Goal: Task Accomplishment & Management: Use online tool/utility

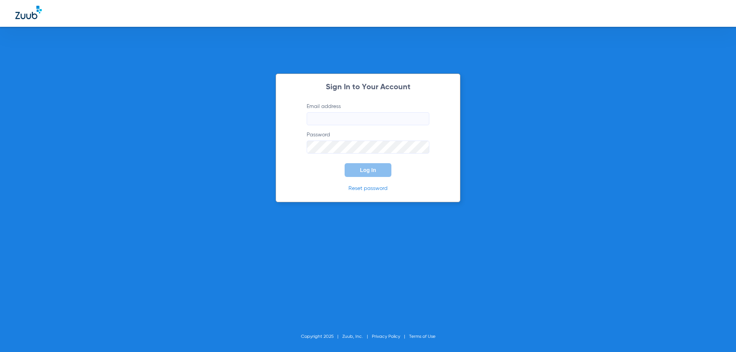
type input "[EMAIL_ADDRESS][DOMAIN_NAME]"
click at [375, 173] on span "Log In" at bounding box center [368, 170] width 16 height 6
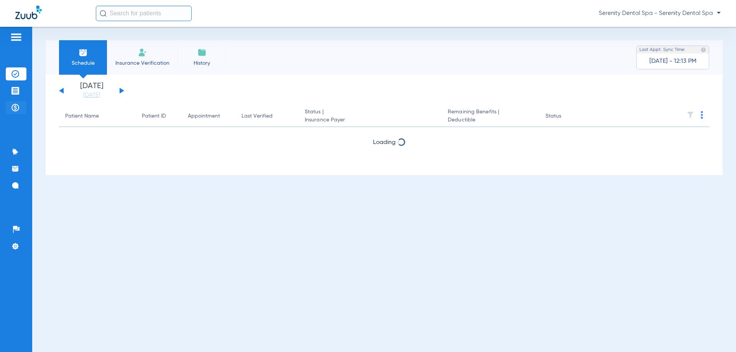
click at [16, 101] on li "Payments & A/R" at bounding box center [16, 107] width 21 height 13
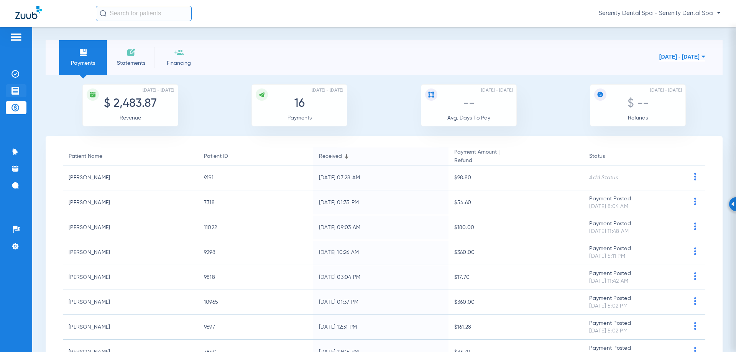
click at [18, 91] on img at bounding box center [16, 91] width 8 height 8
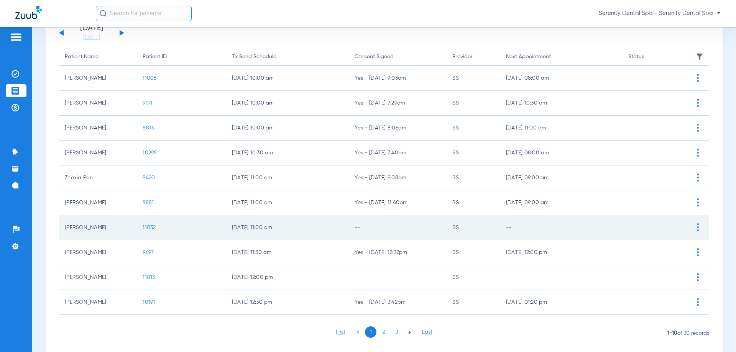
scroll to position [77, 0]
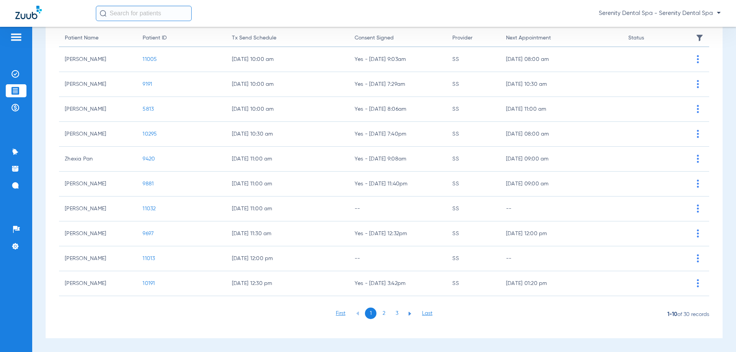
click at [382, 314] on li "2" at bounding box center [384, 314] width 12 height 12
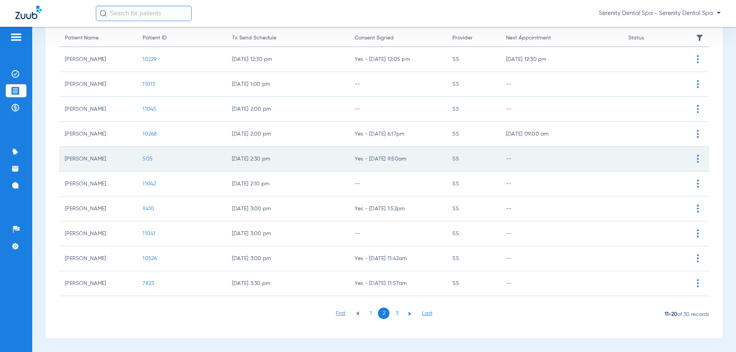
click at [149, 161] on span "505" at bounding box center [148, 158] width 10 height 5
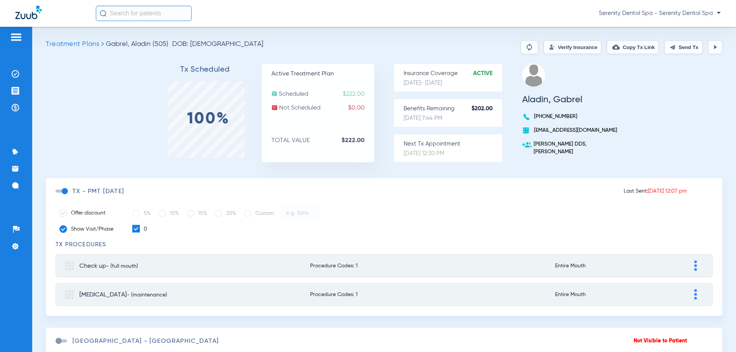
click at [677, 51] on button "Send Tx" at bounding box center [684, 47] width 38 height 14
click at [16, 107] on img at bounding box center [16, 108] width 8 height 8
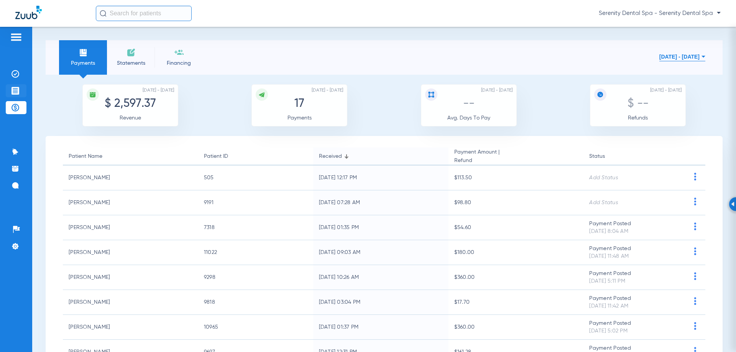
click at [16, 90] on img at bounding box center [16, 91] width 8 height 8
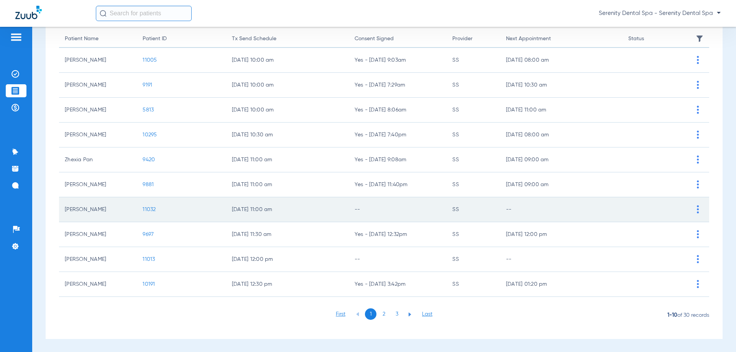
scroll to position [77, 0]
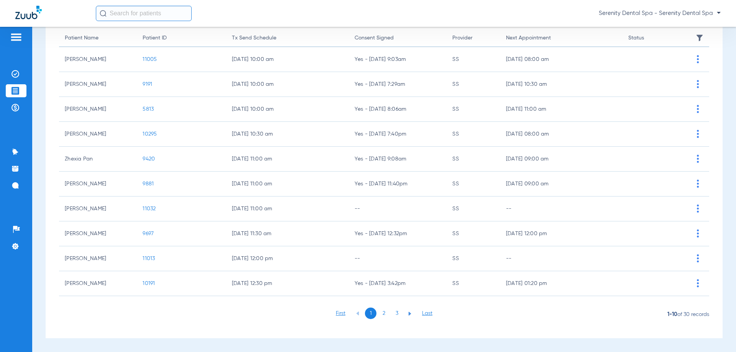
click at [384, 311] on li "2" at bounding box center [384, 314] width 12 height 12
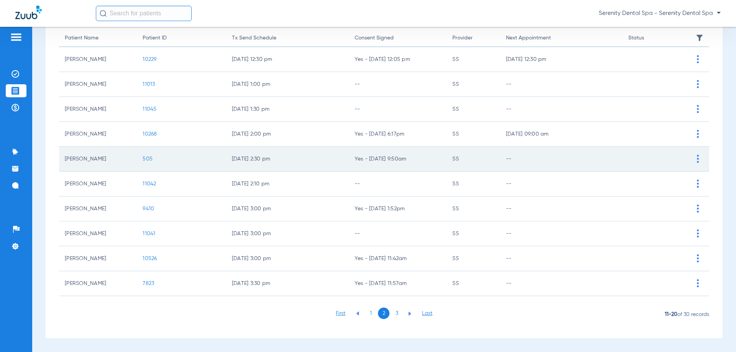
click at [146, 160] on span "505" at bounding box center [148, 158] width 10 height 5
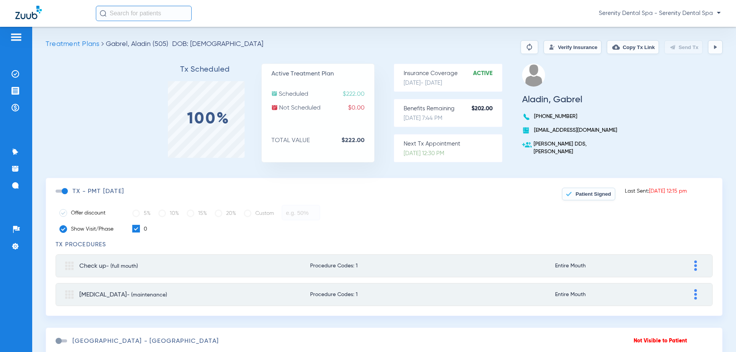
drag, startPoint x: 12, startPoint y: 91, endPoint x: 3, endPoint y: 113, distance: 24.6
click at [13, 95] on li "Treatment Acceptance" at bounding box center [16, 90] width 21 height 13
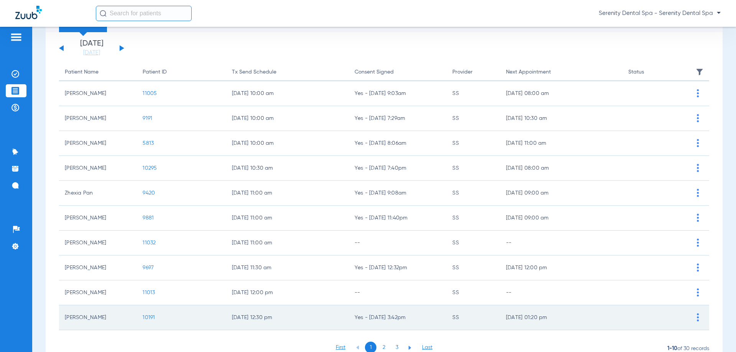
scroll to position [77, 0]
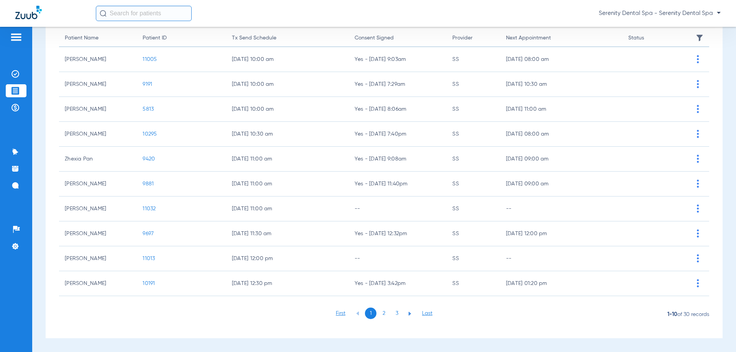
click at [383, 316] on li "2" at bounding box center [384, 314] width 12 height 12
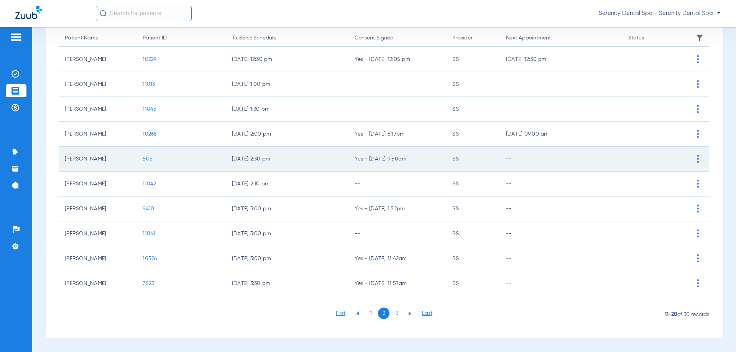
click at [149, 160] on span "505" at bounding box center [148, 158] width 10 height 5
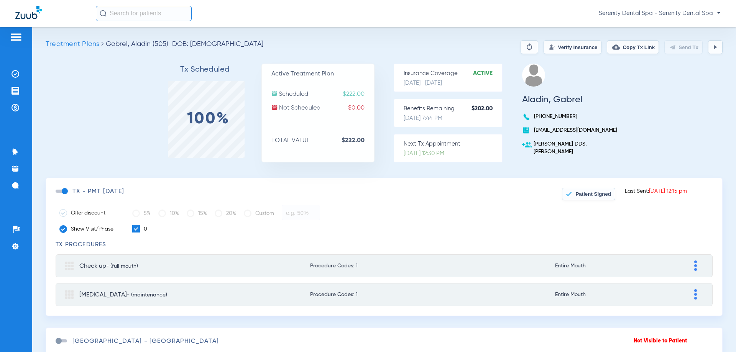
click at [550, 48] on button "Verify Insurance" at bounding box center [573, 47] width 58 height 14
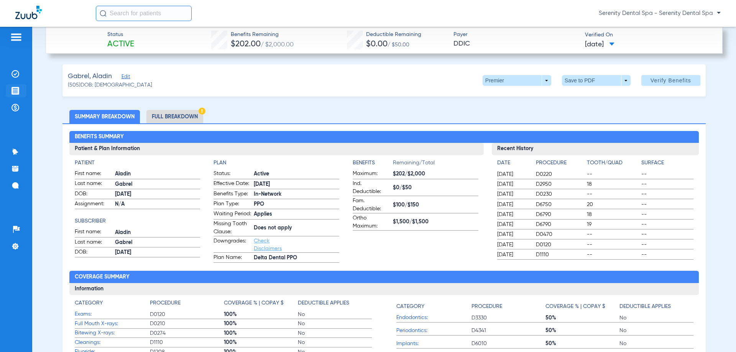
click at [10, 91] on li "Treatment Acceptance" at bounding box center [16, 90] width 21 height 13
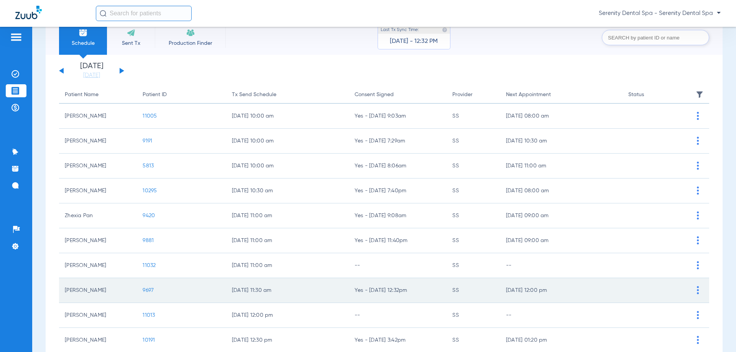
scroll to position [38, 0]
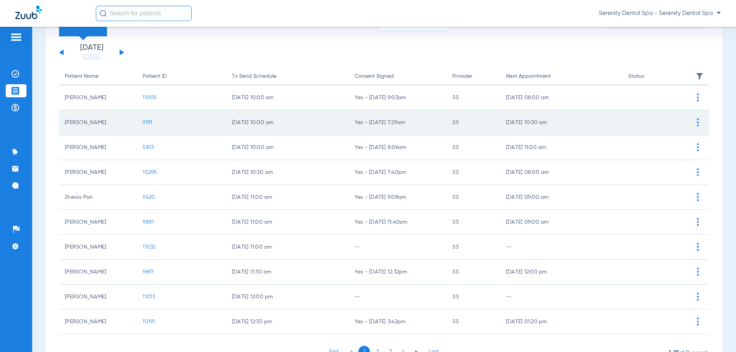
click at [149, 122] on span "9191" at bounding box center [148, 122] width 10 height 5
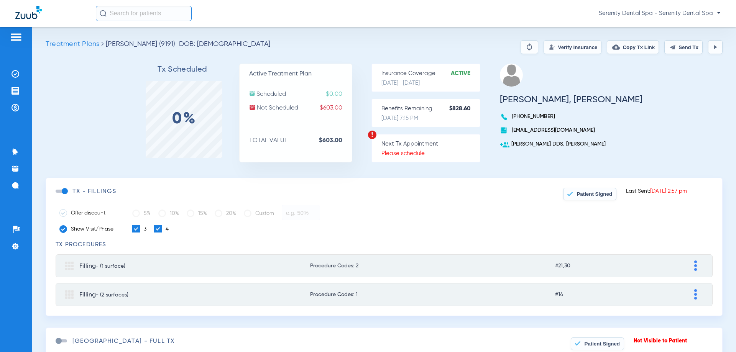
click at [544, 45] on button "Verify Insurance" at bounding box center [573, 47] width 58 height 14
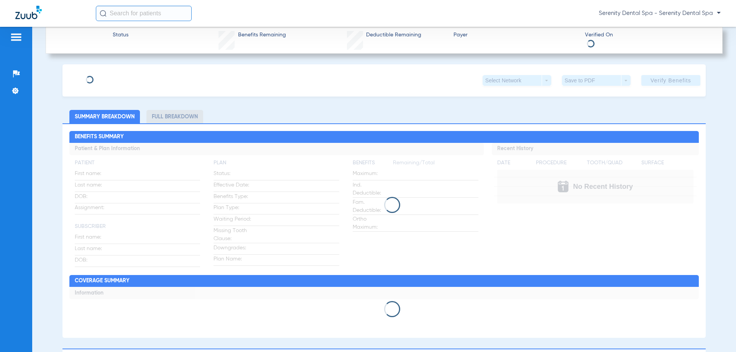
type input "[PERSON_NAME]"
type input "[DATE]"
type input "168W17813"
type input "1673600001"
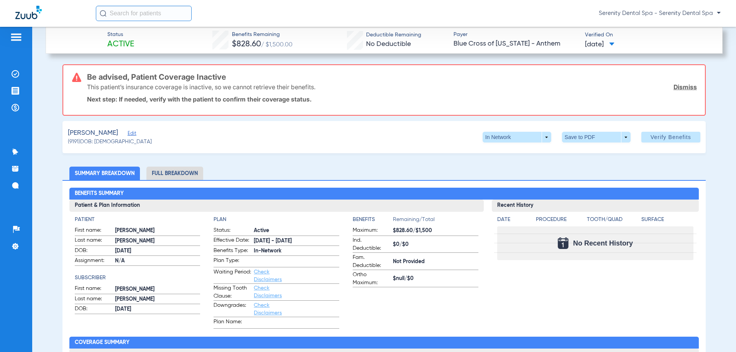
click at [128, 131] on span "Edit" at bounding box center [131, 134] width 7 height 7
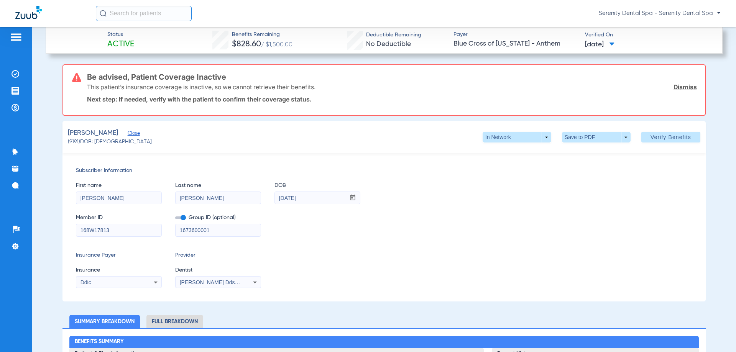
click at [152, 284] on icon at bounding box center [155, 282] width 9 height 9
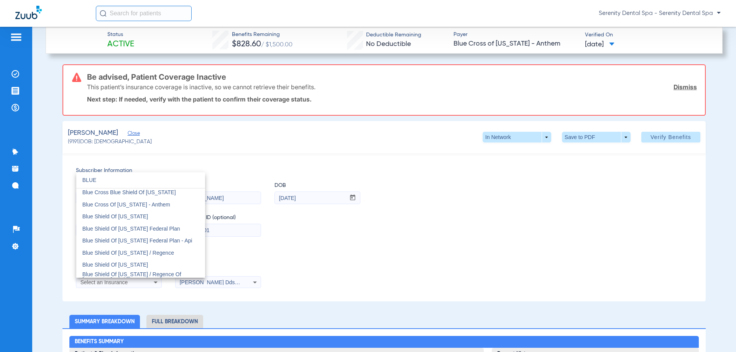
scroll to position [532, 0]
type input "BLUE"
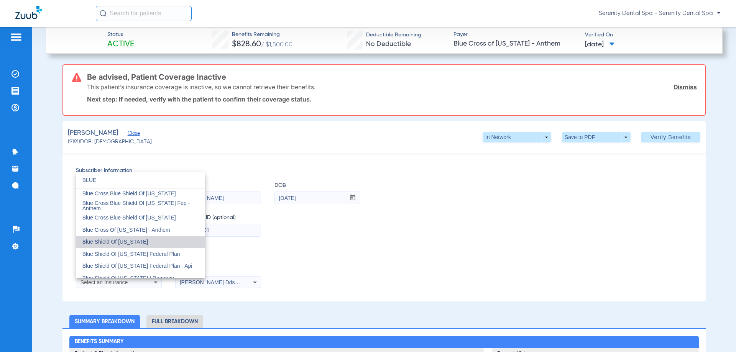
click at [173, 245] on mat-option "Blue Shield Of California" at bounding box center [140, 242] width 129 height 12
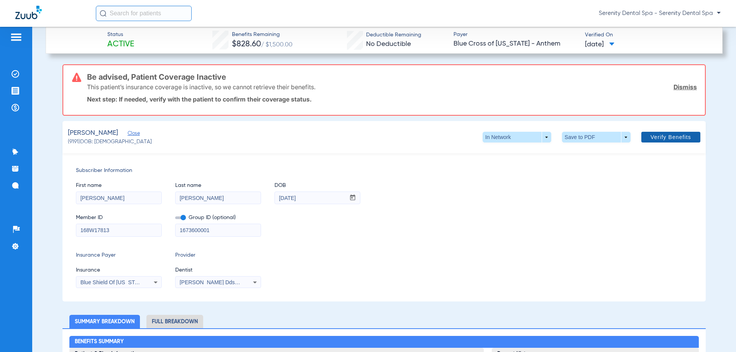
click at [654, 137] on span "Verify Benefits" at bounding box center [671, 137] width 41 height 6
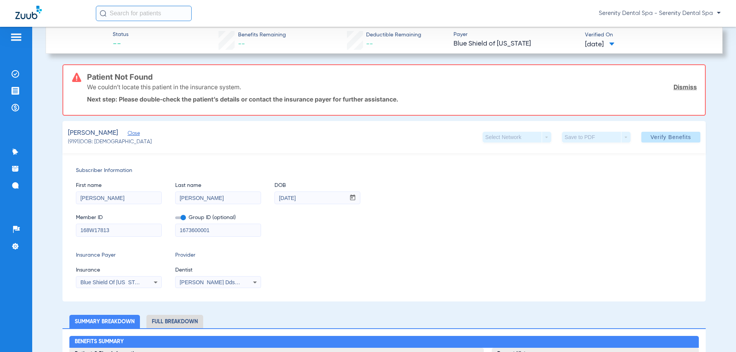
click at [150, 282] on div "Blue Shield Of California" at bounding box center [118, 282] width 85 height 9
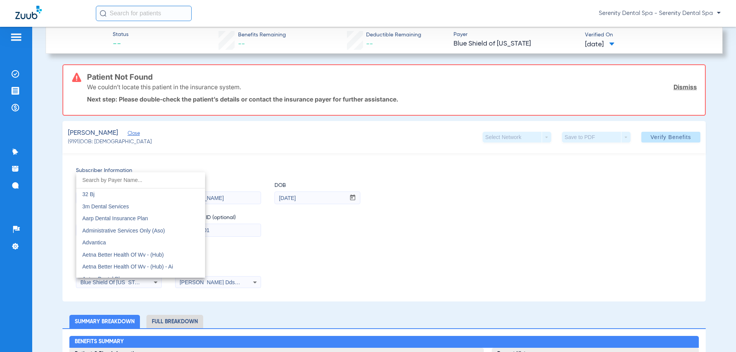
scroll to position [962, 0]
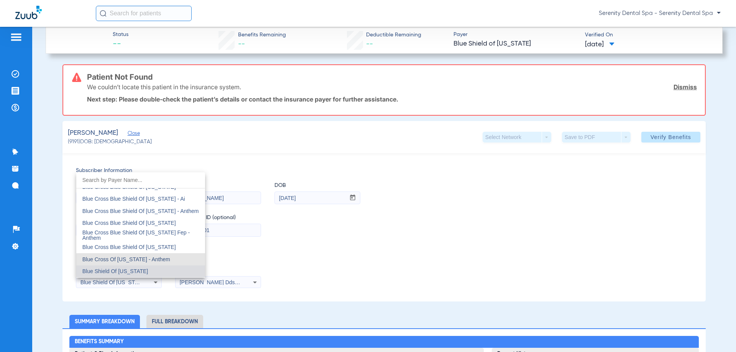
click at [155, 262] on span "Blue Cross Of California - Anthem" at bounding box center [126, 260] width 88 height 6
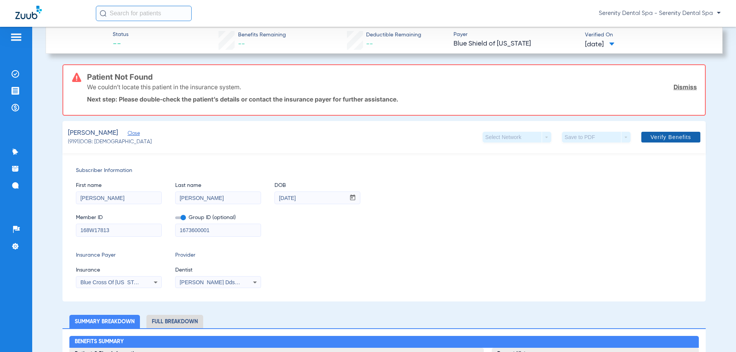
click at [652, 128] on span at bounding box center [671, 137] width 59 height 18
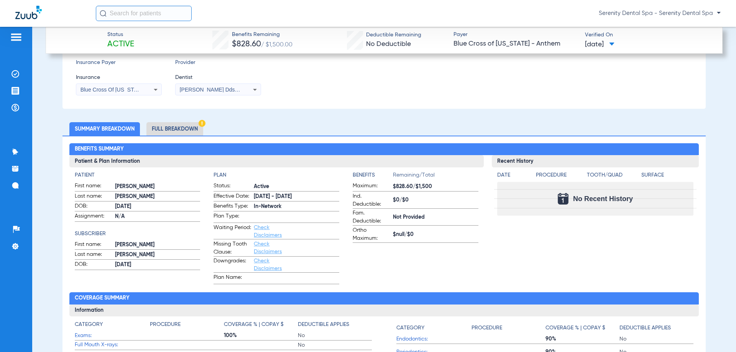
scroll to position [153, 0]
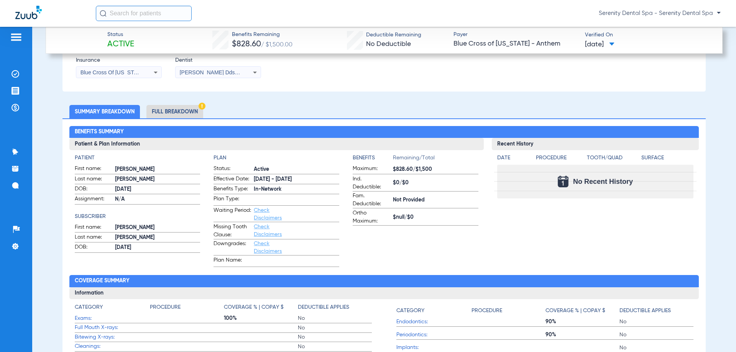
click at [191, 111] on li "Full Breakdown" at bounding box center [175, 111] width 57 height 13
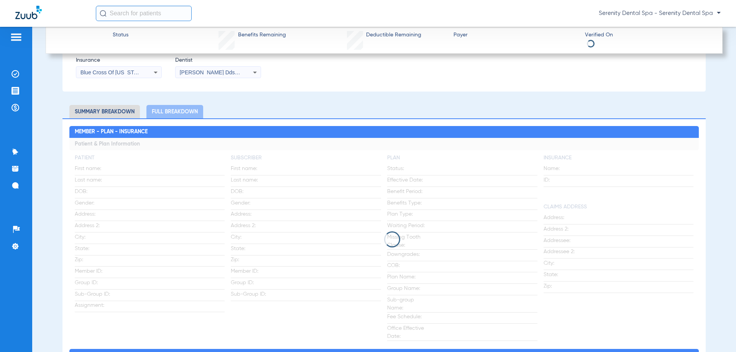
click at [122, 110] on li "Summary Breakdown" at bounding box center [104, 111] width 71 height 13
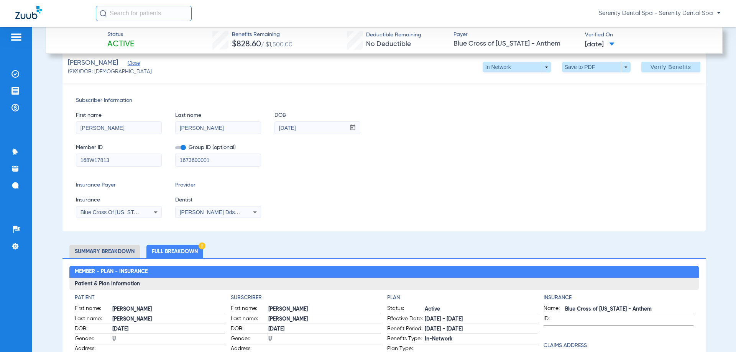
scroll to position [0, 0]
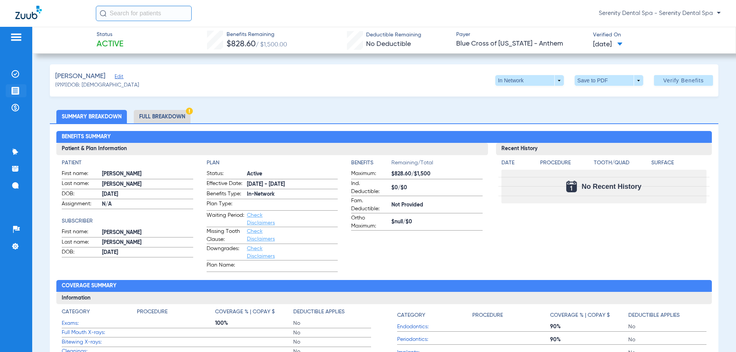
click at [11, 94] on li "Treatment Acceptance" at bounding box center [16, 90] width 21 height 13
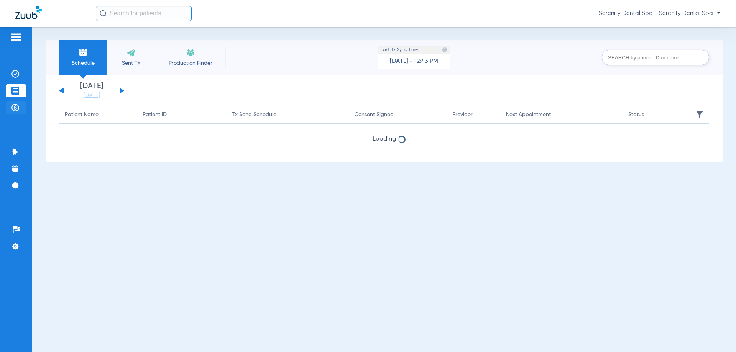
click at [21, 108] on li "Payments & A/R" at bounding box center [16, 107] width 21 height 13
